Goal: Task Accomplishment & Management: Manage account settings

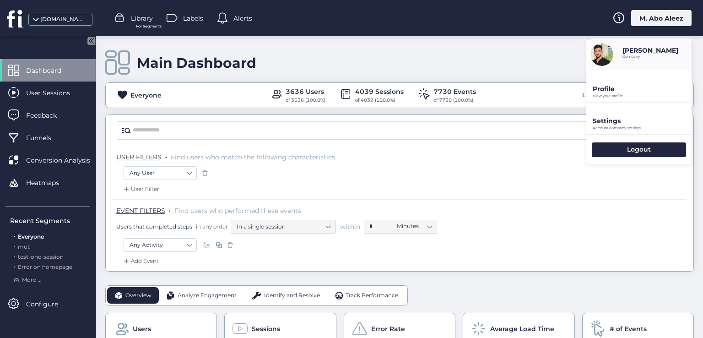
click at [608, 90] on p "Profile" at bounding box center [641, 89] width 99 height 8
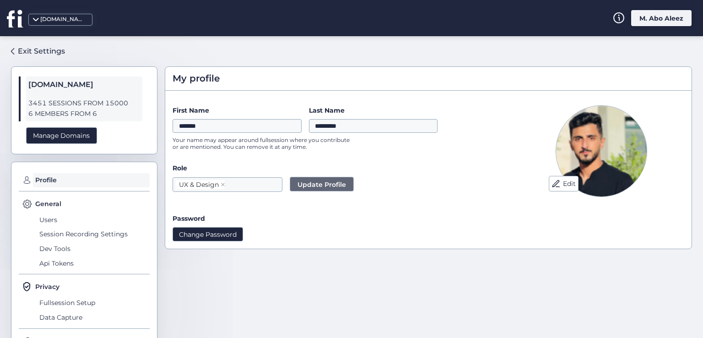
click at [223, 227] on button "Change Password" at bounding box center [207, 234] width 70 height 14
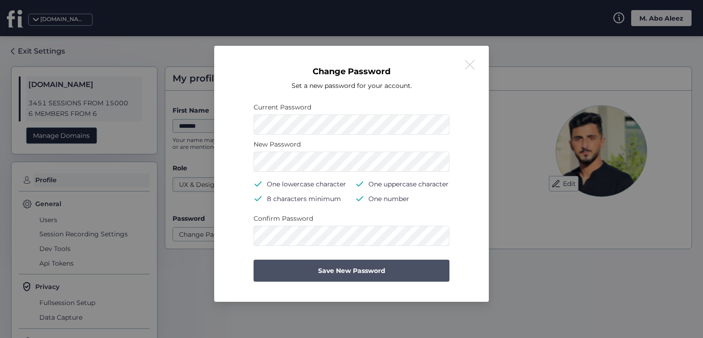
click at [328, 261] on button "Save New Password" at bounding box center [351, 270] width 196 height 22
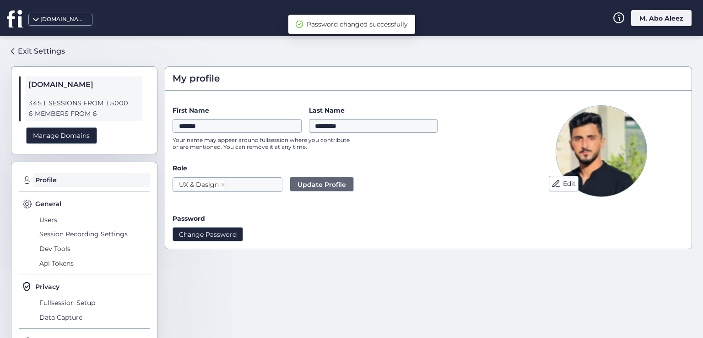
click at [228, 236] on button "Change Password" at bounding box center [207, 234] width 70 height 14
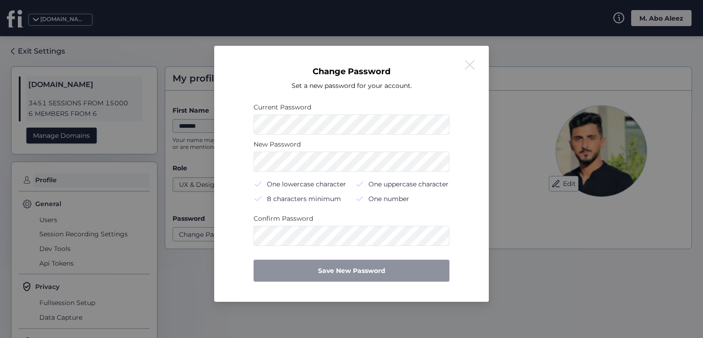
click at [467, 68] on button at bounding box center [469, 64] width 11 height 11
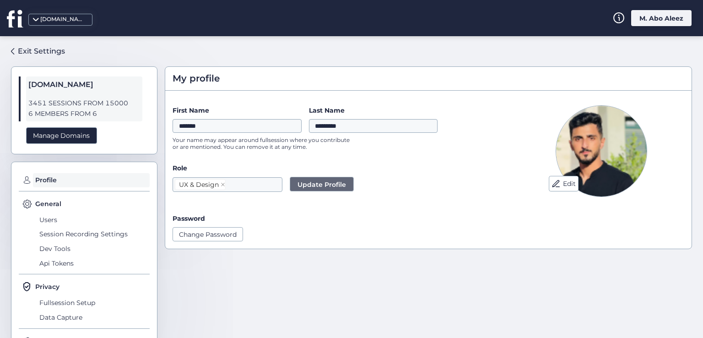
click at [649, 19] on div "M. Abo Aleez" at bounding box center [661, 18] width 60 height 16
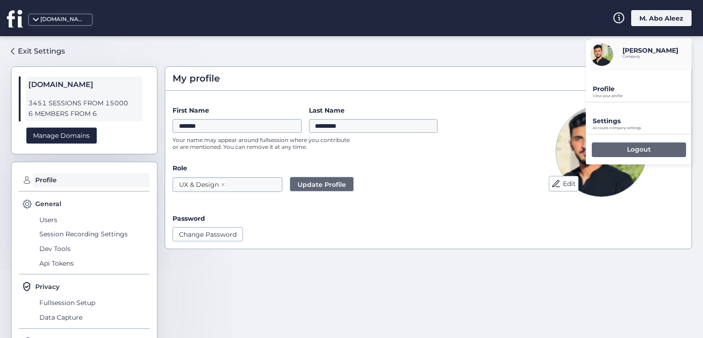
click at [620, 143] on div "Logout" at bounding box center [638, 149] width 94 height 15
